Goal: Task Accomplishment & Management: Manage account settings

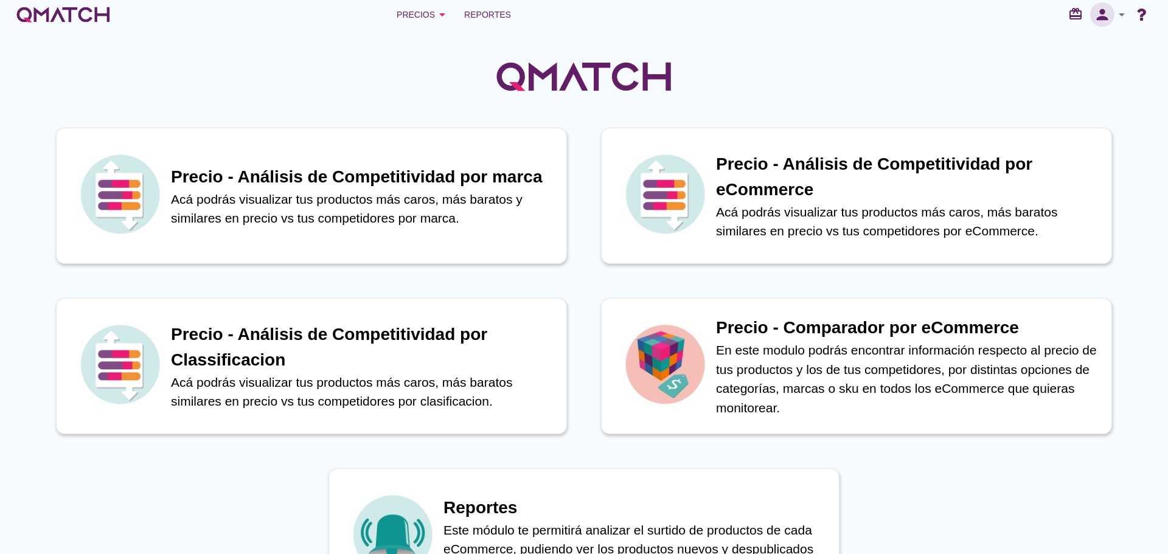
click at [1105, 17] on icon "person" at bounding box center [1102, 14] width 24 height 17
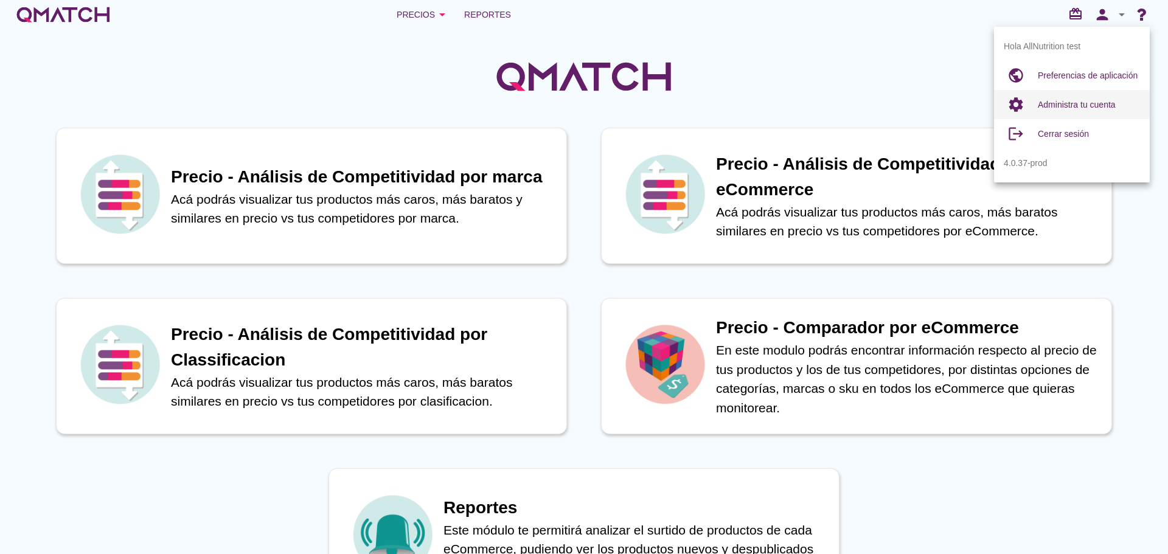
click at [1064, 107] on span "Administra tu cuenta" at bounding box center [1077, 105] width 78 height 10
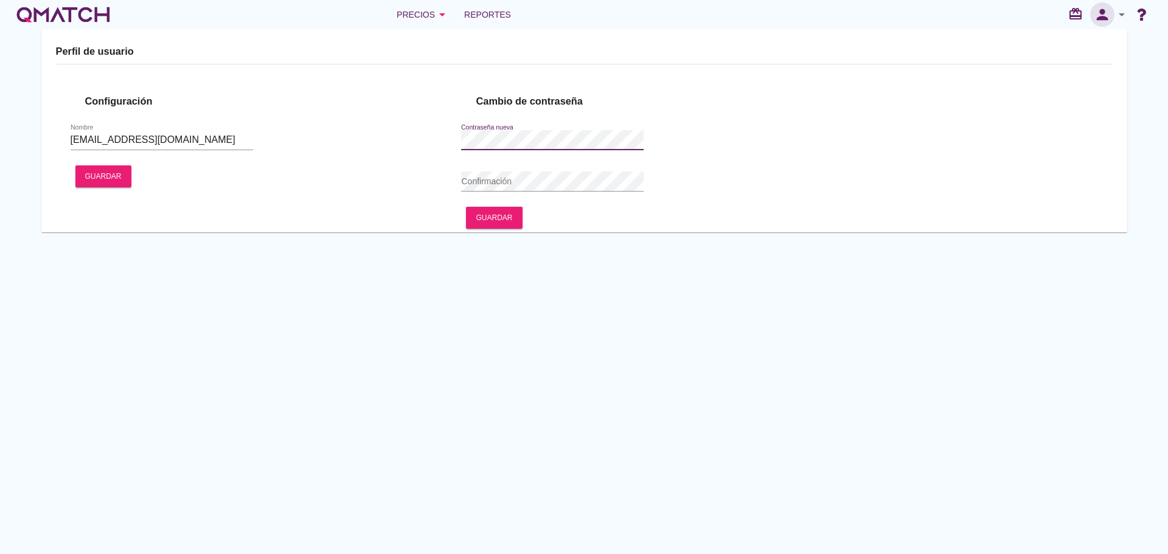
type input "AllNutrition test"
click at [1096, 14] on icon "person" at bounding box center [1102, 14] width 24 height 17
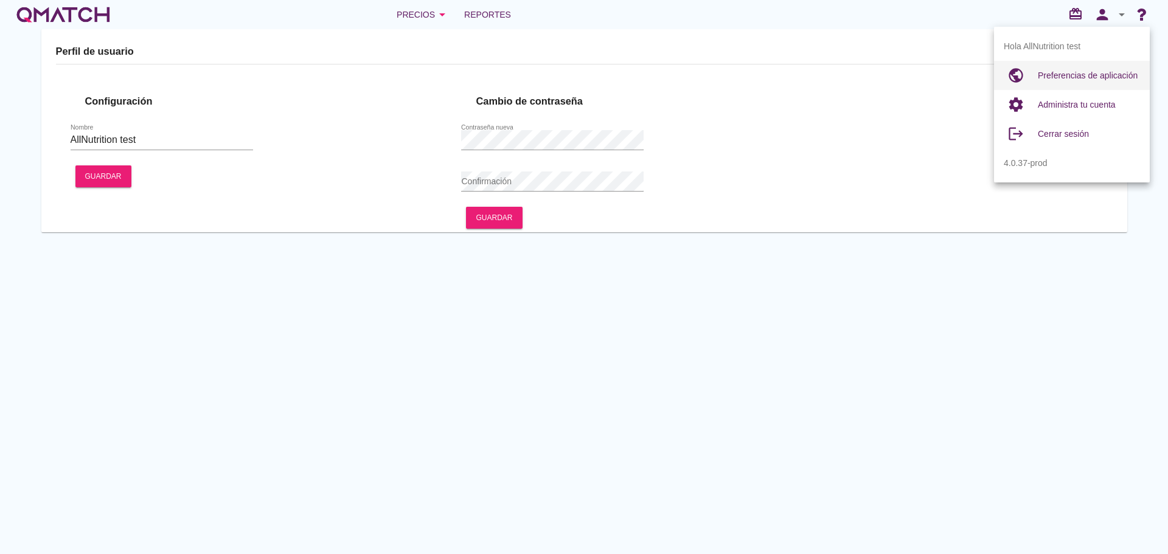
click at [1070, 74] on span "Preferencias de aplicación" at bounding box center [1088, 76] width 100 height 10
radio input "true"
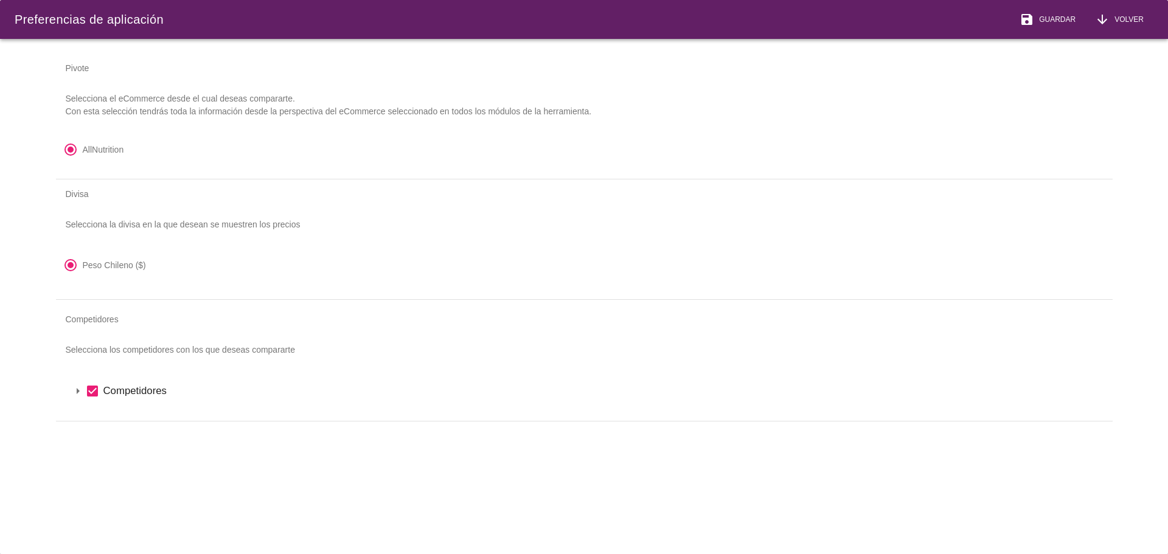
click at [110, 392] on label "Competidores" at bounding box center [600, 390] width 994 height 15
click at [77, 390] on icon "arrow_drop_down" at bounding box center [78, 391] width 15 height 15
click at [81, 395] on icon "arrow_drop_down" at bounding box center [78, 391] width 15 height 15
click at [94, 411] on icon "arrow_drop_down" at bounding box center [93, 411] width 15 height 15
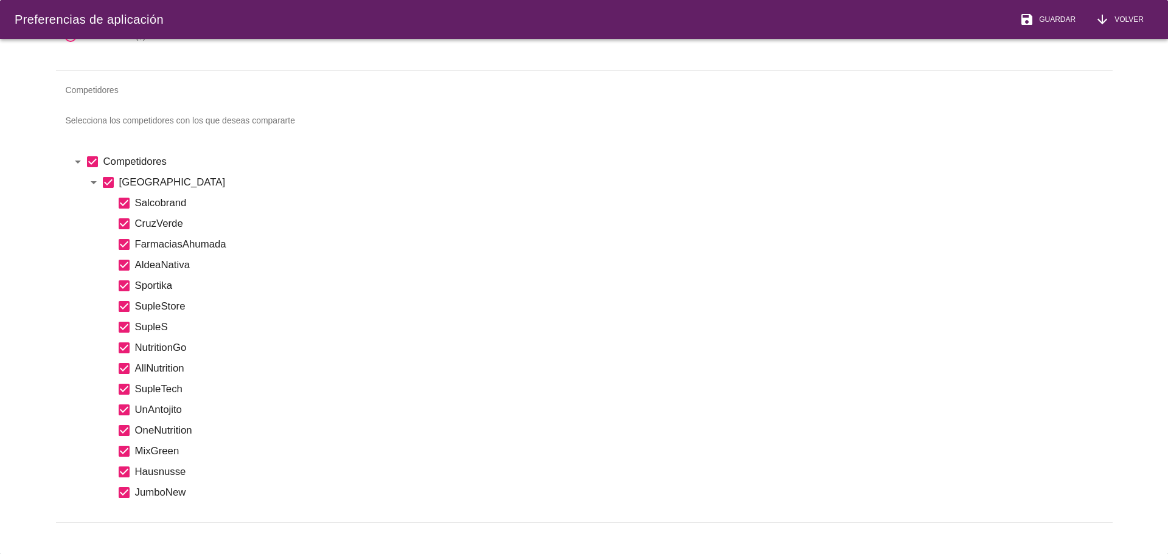
scroll to position [238, 0]
click at [614, 443] on label "MixGreen" at bounding box center [616, 450] width 963 height 15
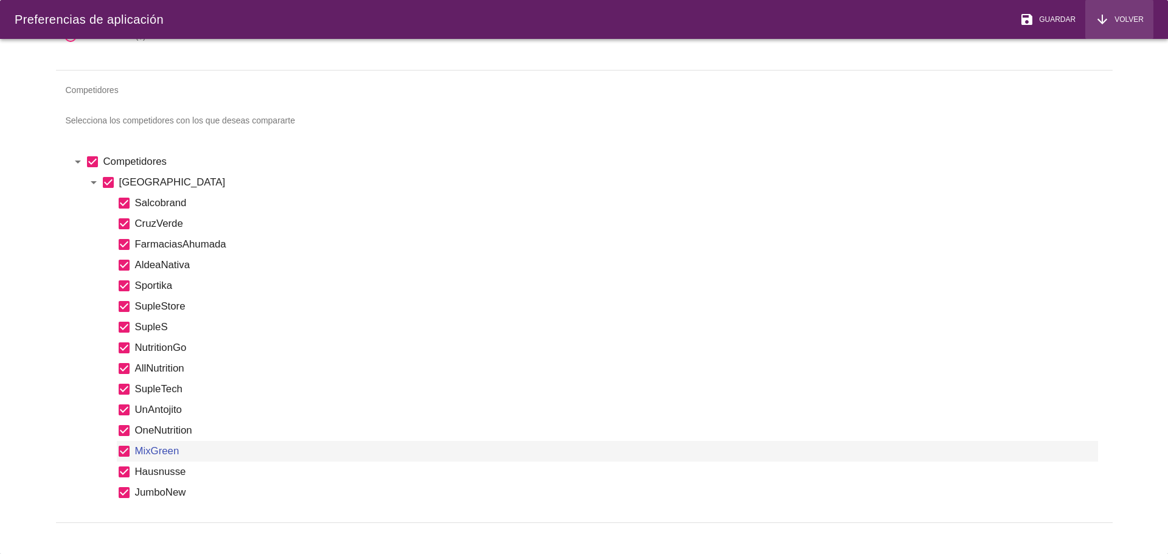
click at [1114, 18] on span "Volver" at bounding box center [1126, 19] width 34 height 11
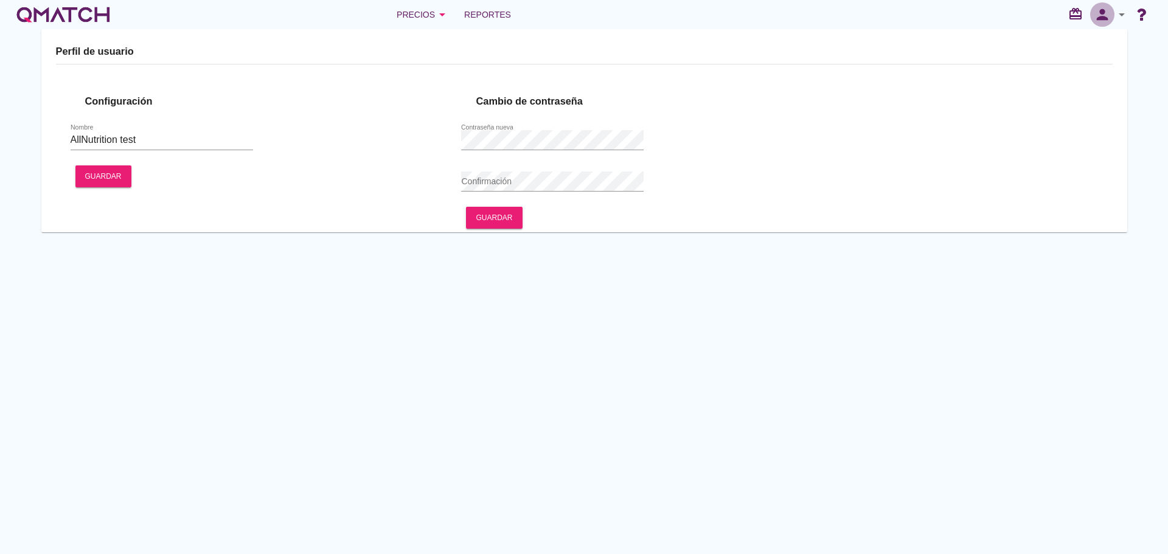
click at [1103, 16] on icon "person" at bounding box center [1102, 14] width 24 height 17
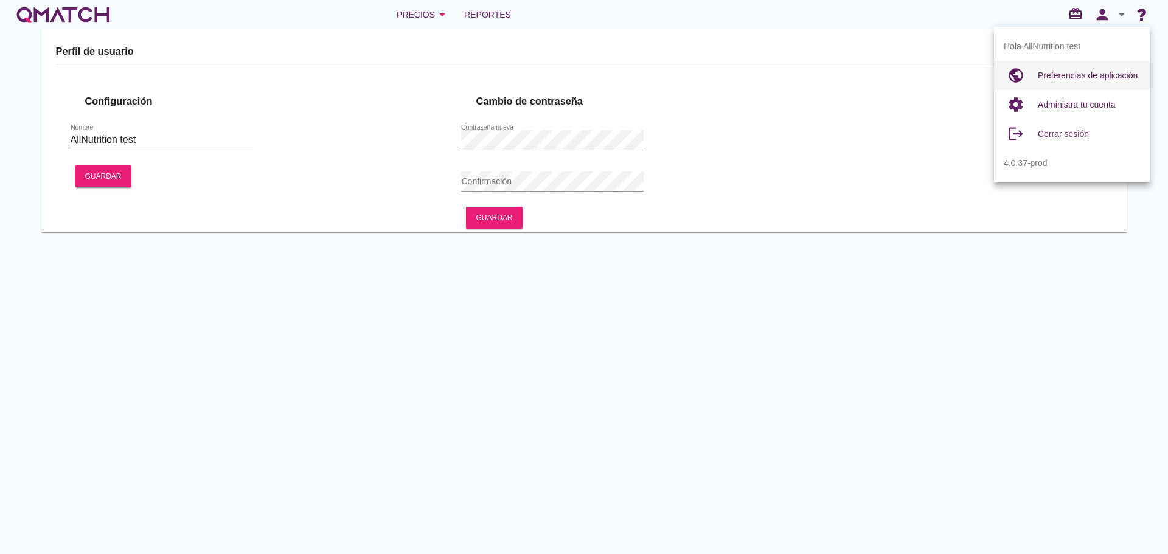
click at [1089, 77] on span "Preferencias de aplicación" at bounding box center [1088, 76] width 100 height 10
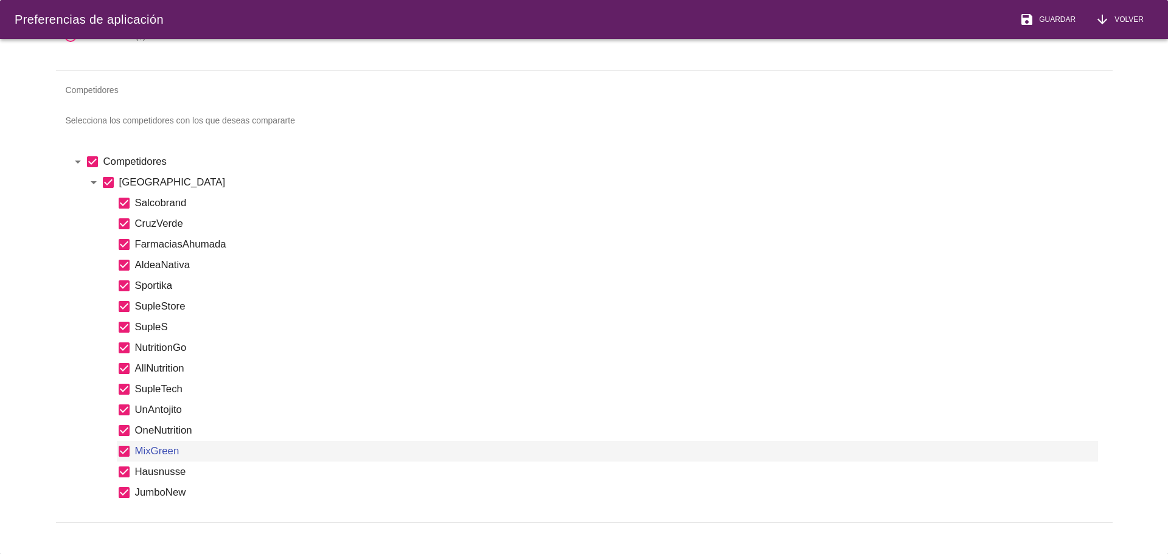
click at [265, 485] on label "JumboNew" at bounding box center [616, 492] width 963 height 15
